Goal: Find specific page/section: Find specific page/section

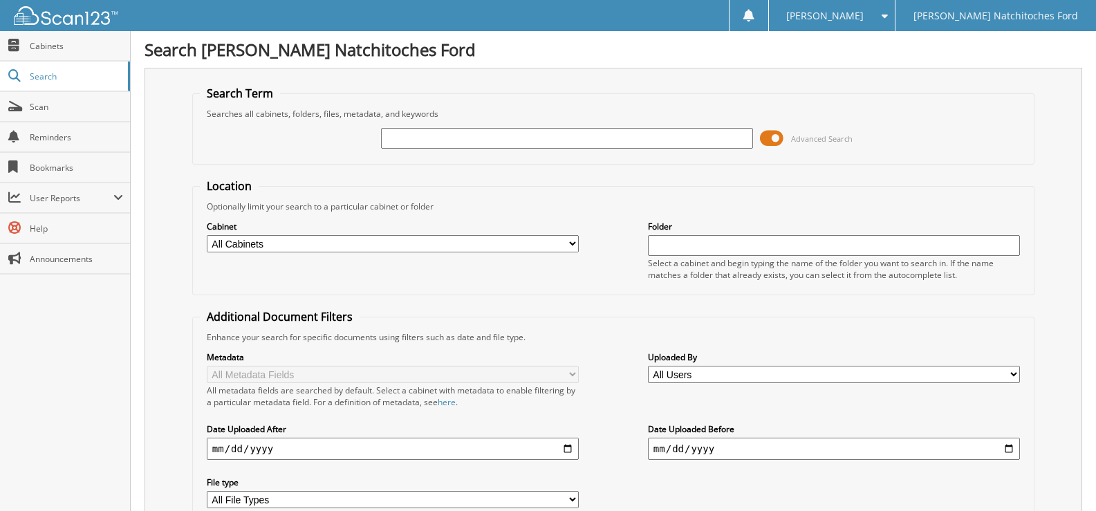
click at [442, 140] on input "text" at bounding box center [567, 138] width 372 height 21
type input "UC80705"
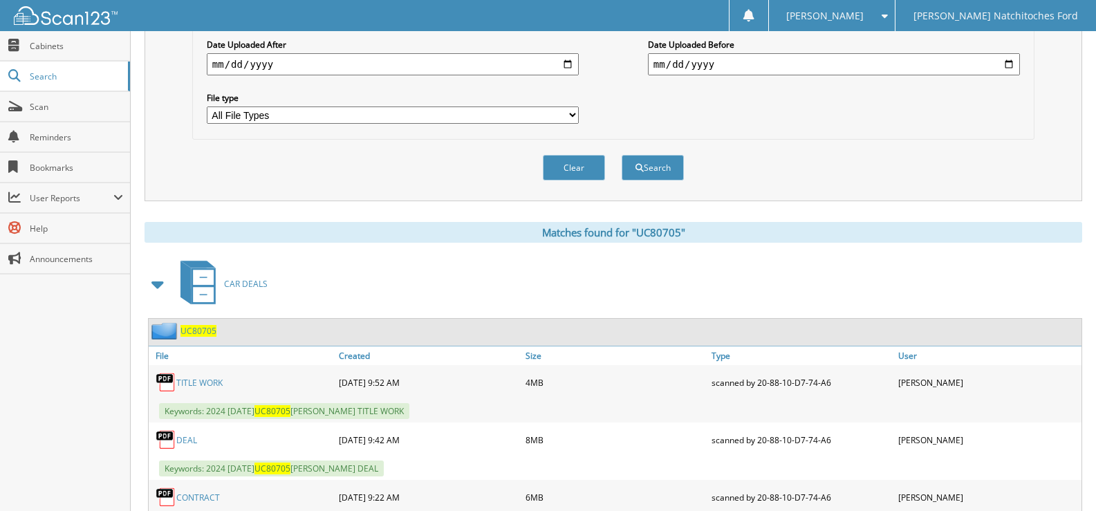
scroll to position [454, 0]
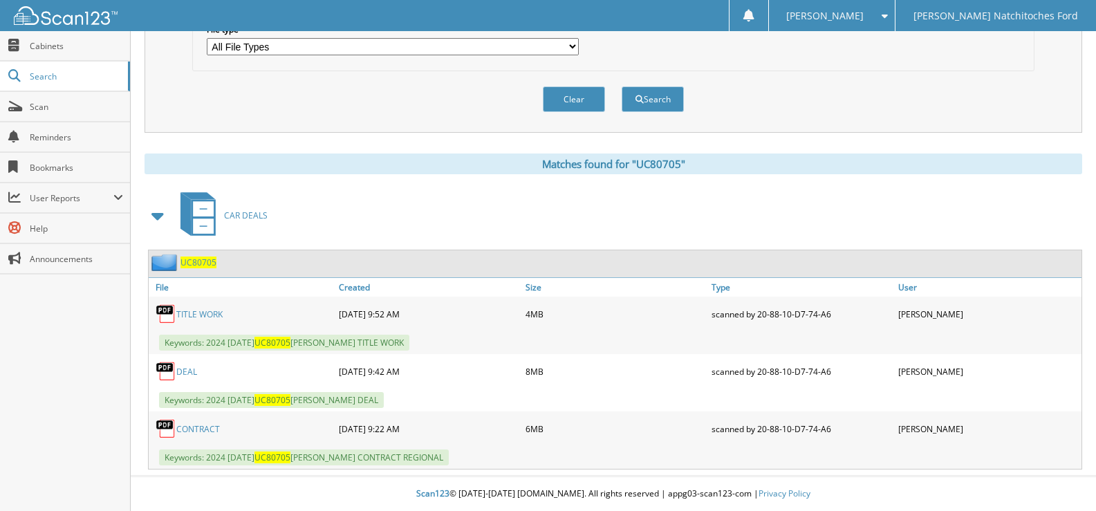
click at [183, 369] on link "DEAL" at bounding box center [186, 372] width 21 height 12
